Goal: Task Accomplishment & Management: Complete application form

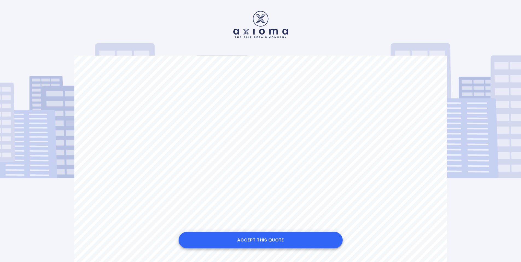
click at [270, 244] on button "Accept this Quote" at bounding box center [261, 240] width 164 height 16
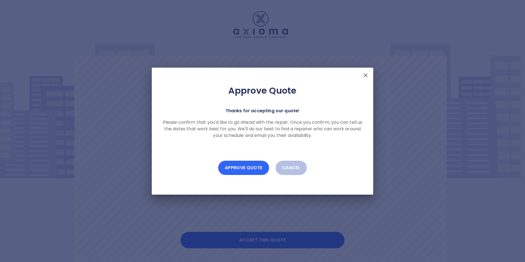
click at [247, 169] on button "Approve Quote" at bounding box center [243, 168] width 51 height 14
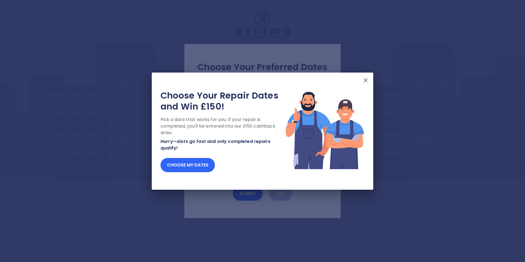
click at [199, 165] on button "Choose my dates" at bounding box center [188, 165] width 54 height 14
click at [365, 81] on img at bounding box center [366, 80] width 7 height 7
click at [363, 79] on img at bounding box center [366, 80] width 7 height 7
click at [363, 81] on img at bounding box center [366, 80] width 7 height 7
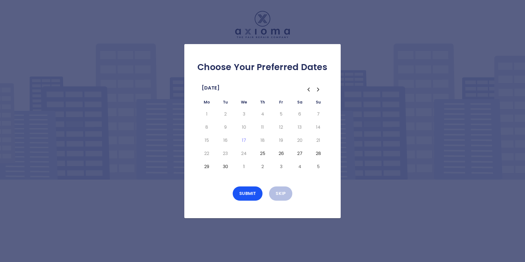
click at [262, 153] on button "25" at bounding box center [263, 153] width 10 height 9
click at [247, 192] on button "Submit" at bounding box center [248, 193] width 30 height 14
